Goal: Check status: Check status

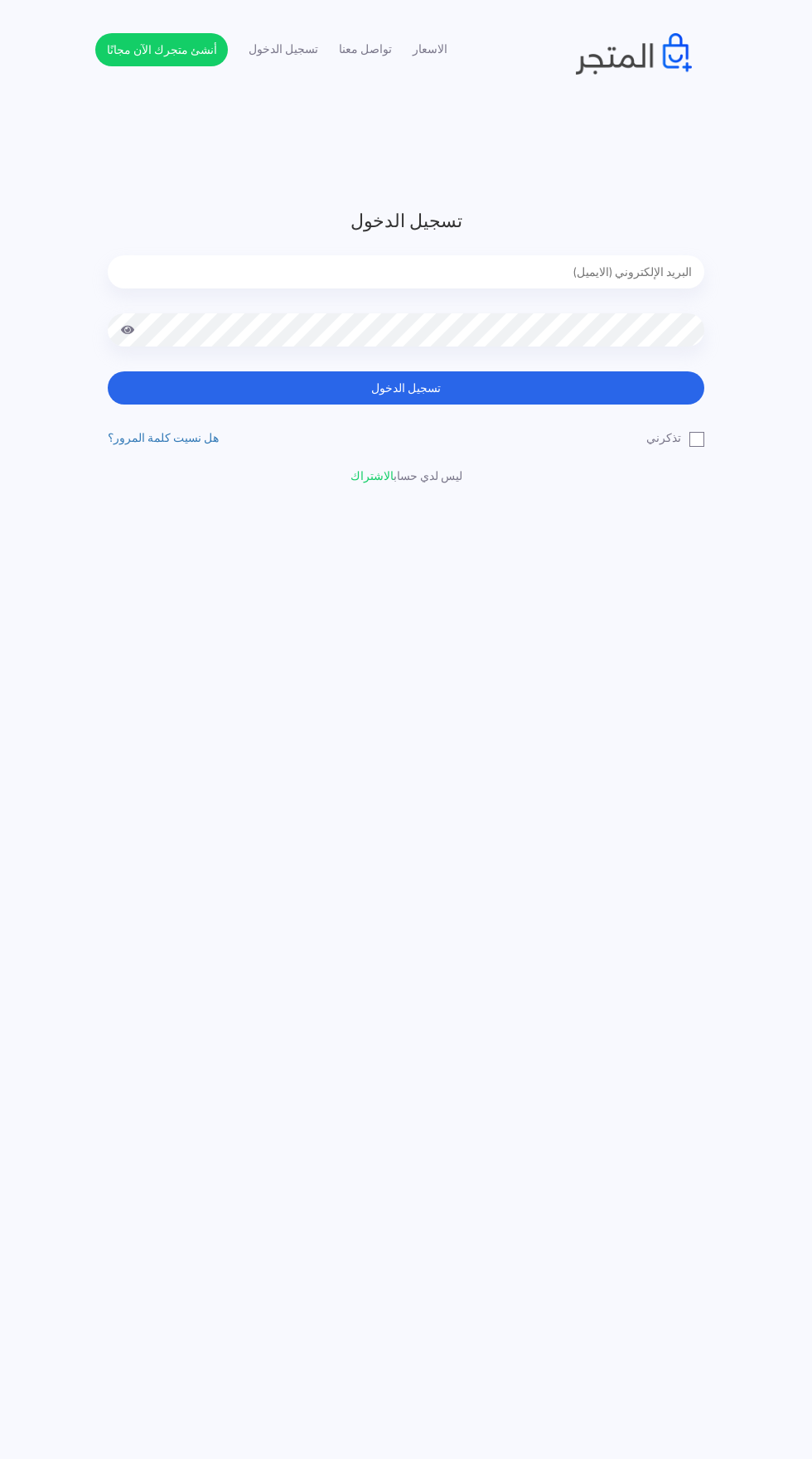
click at [303, 272] on input "email" at bounding box center [406, 272] width 597 height 33
type input "noha_mae86@yahoo.com"
click at [108, 372] on button "تسجيل الدخول" at bounding box center [406, 388] width 597 height 33
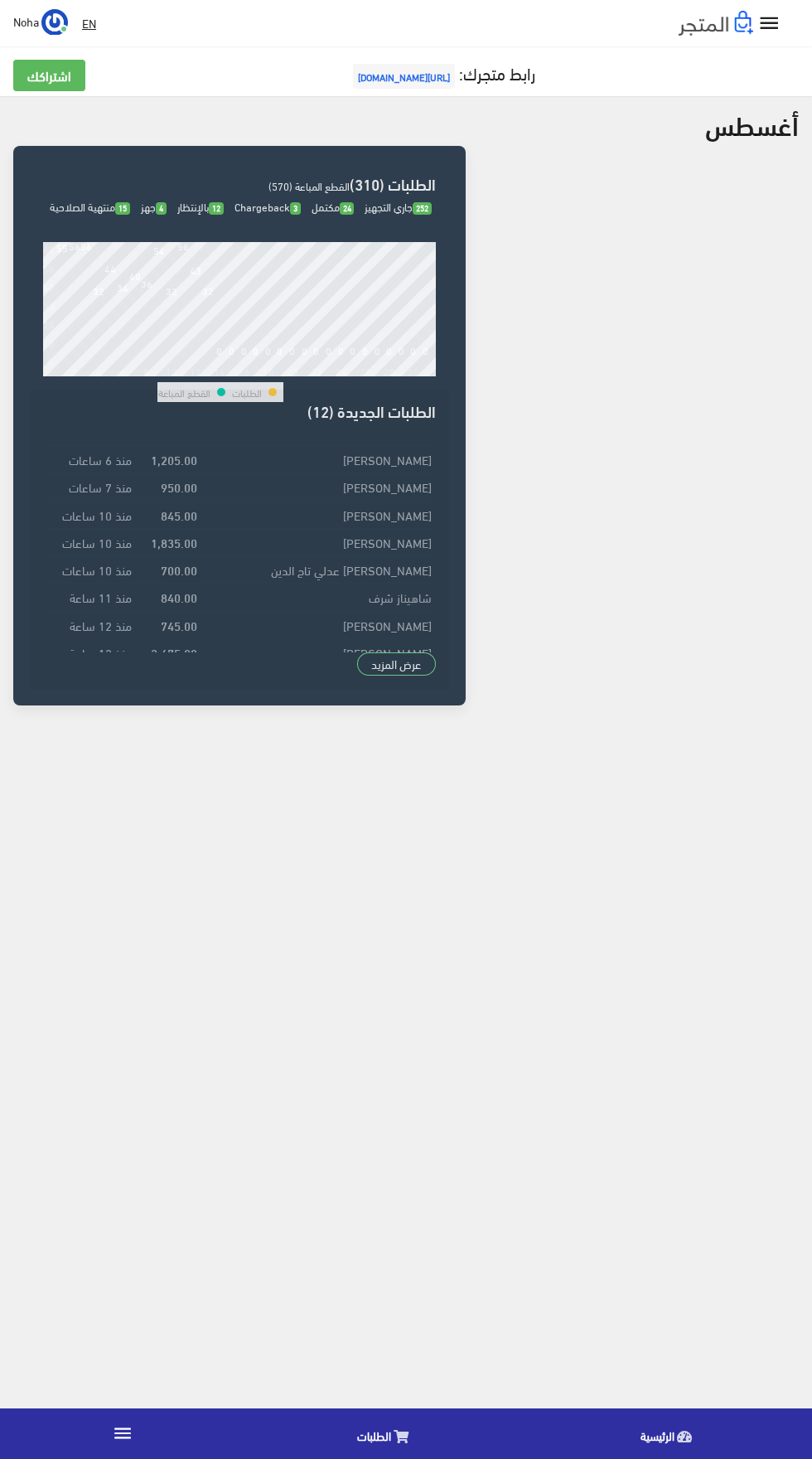
click at [391, 1435] on link "الطلبات" at bounding box center [386, 1433] width 283 height 42
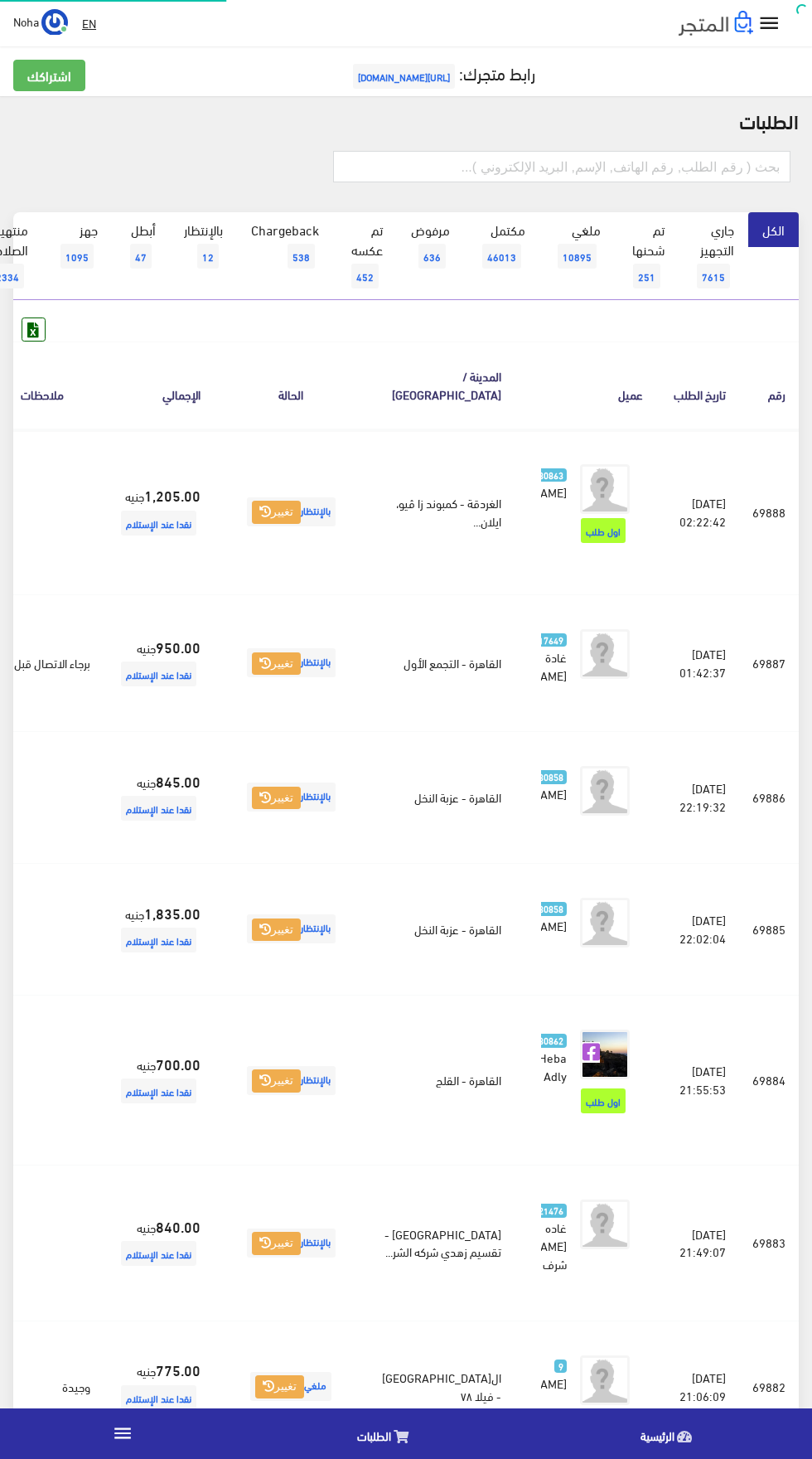
scroll to position [0, -43]
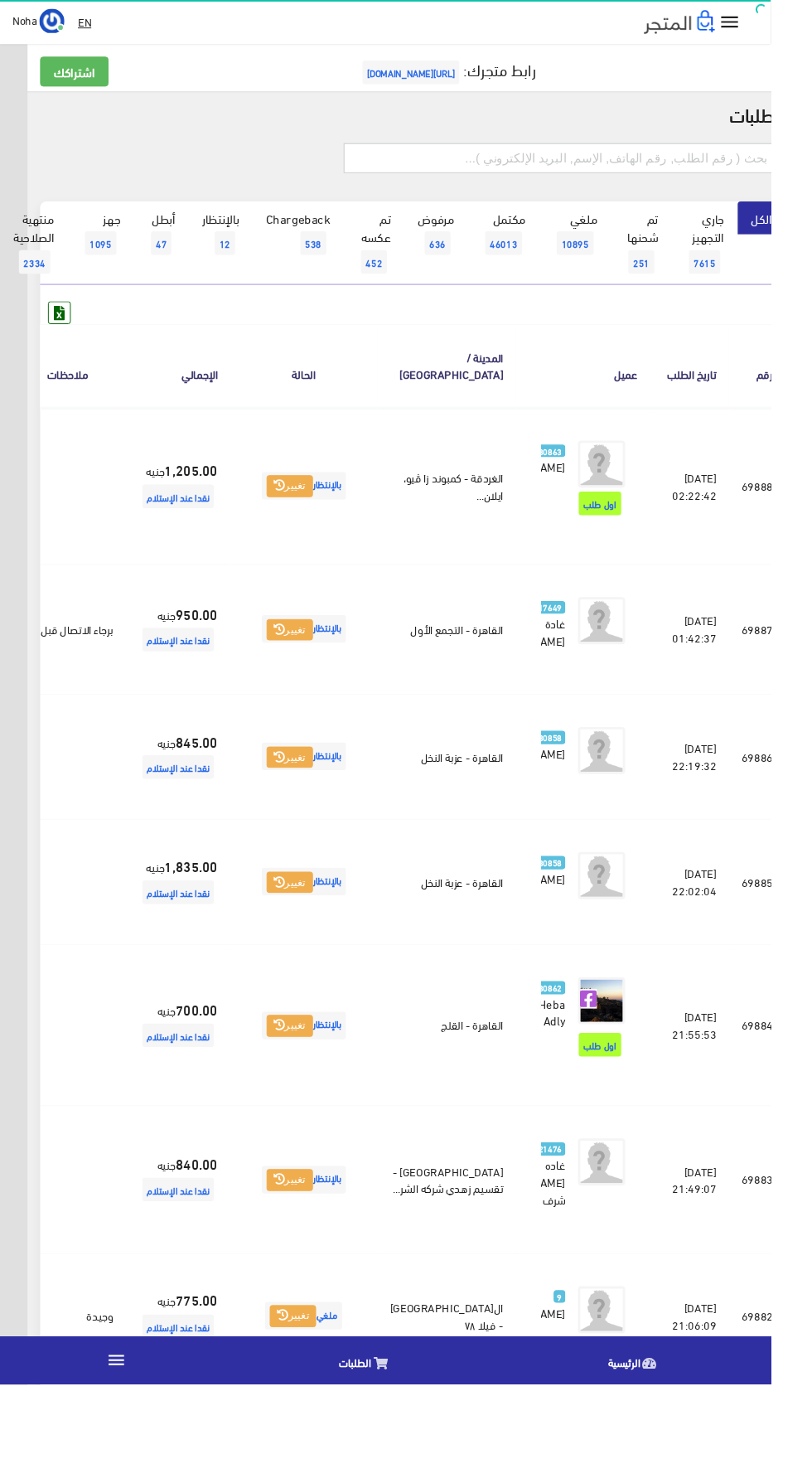
click at [544, 164] on input "text" at bounding box center [591, 167] width 457 height 32
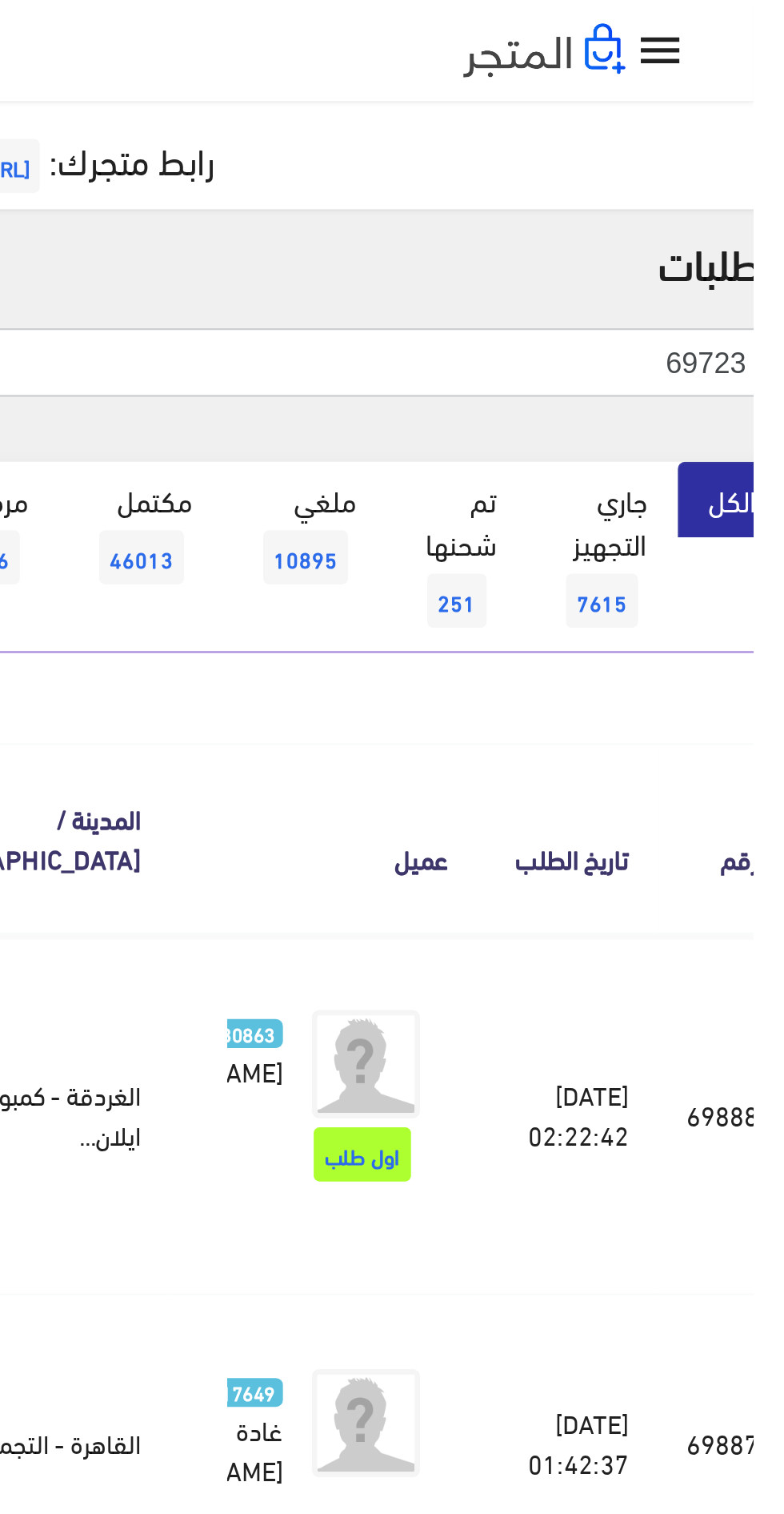
type input "69723"
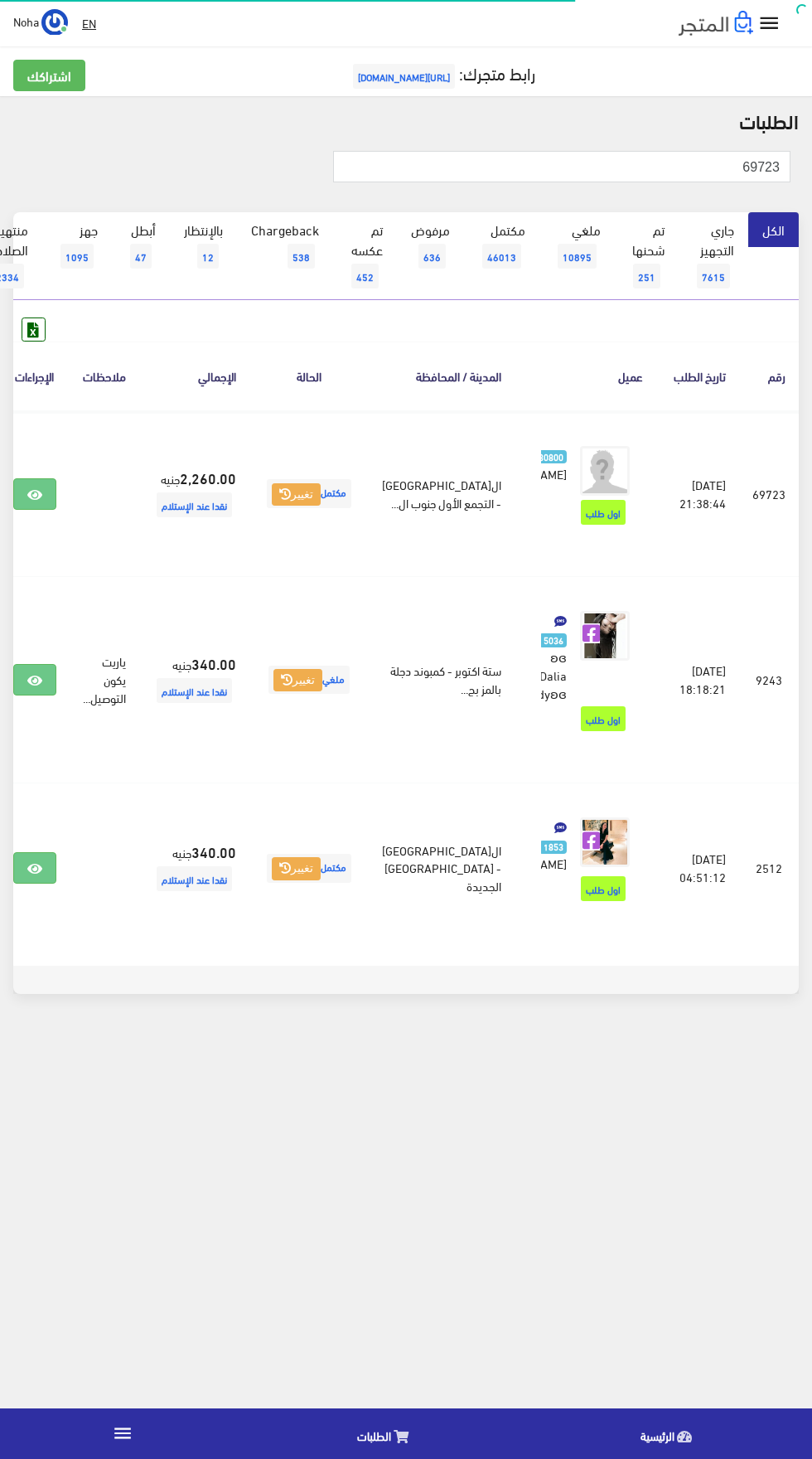
scroll to position [0, -43]
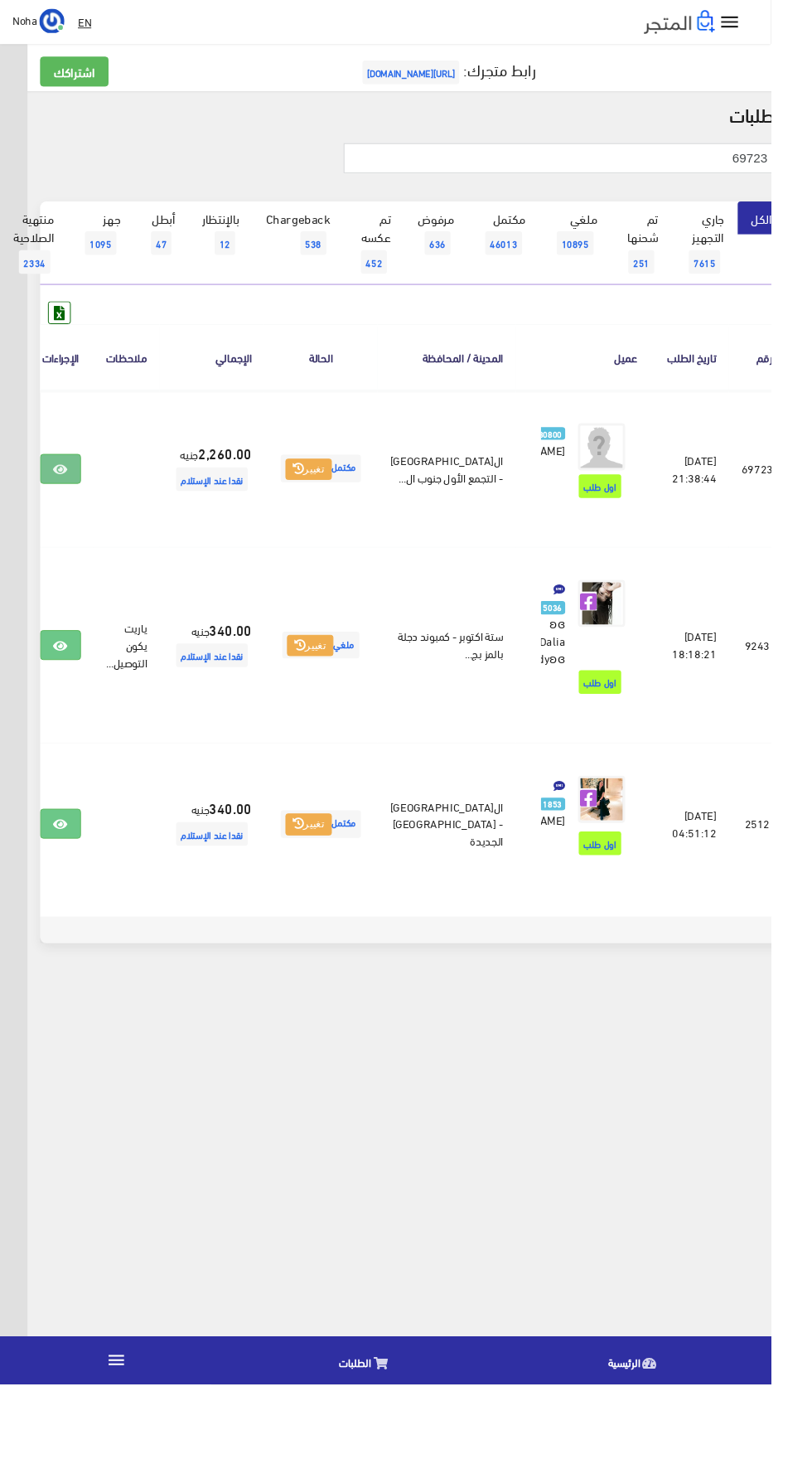
click at [71, 501] on icon at bounding box center [64, 495] width 15 height 13
